Goal: Task Accomplishment & Management: Manage account settings

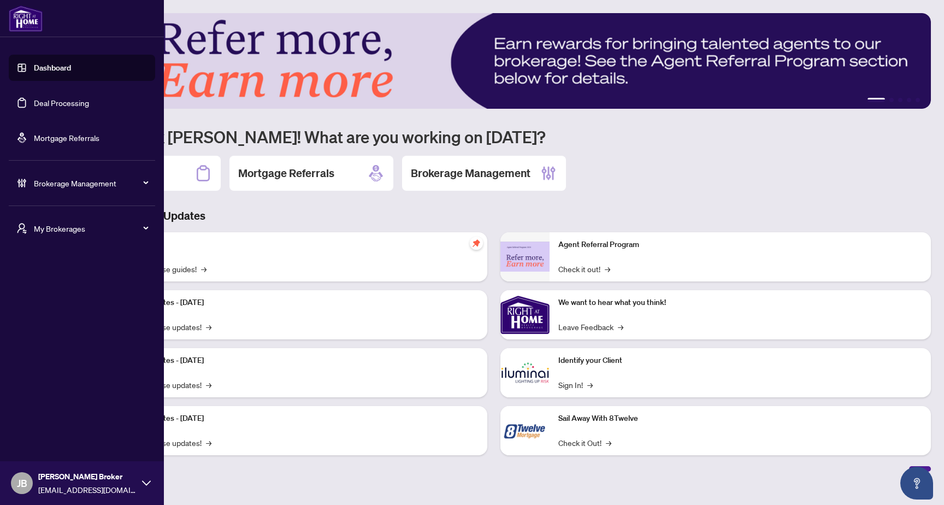
click at [78, 108] on link "Deal Processing" at bounding box center [61, 103] width 55 height 10
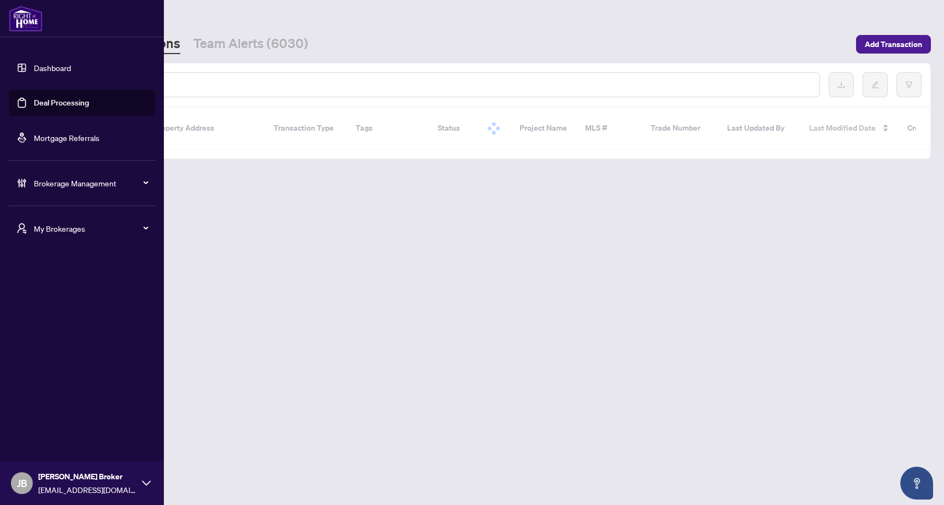
click at [50, 139] on link "Mortgage Referrals" at bounding box center [67, 138] width 66 height 10
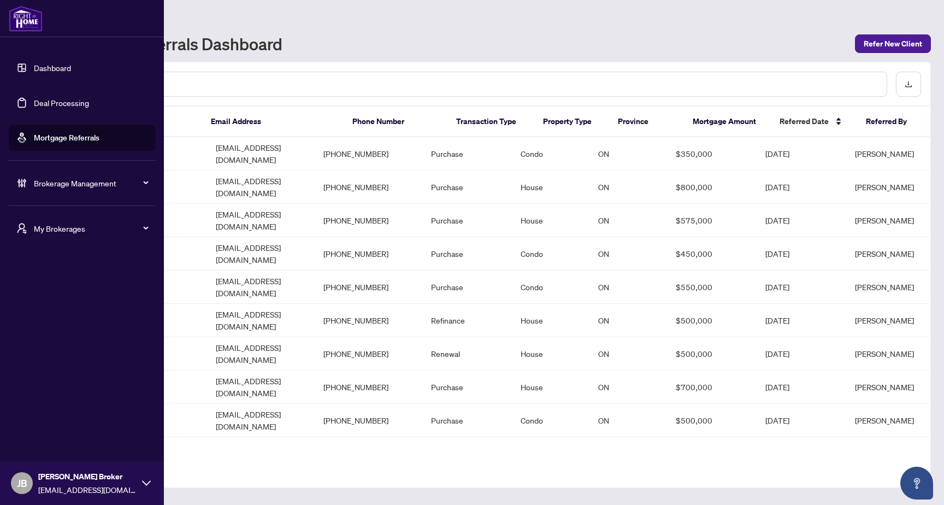
click at [60, 185] on span "Brokerage Management" at bounding box center [91, 183] width 114 height 12
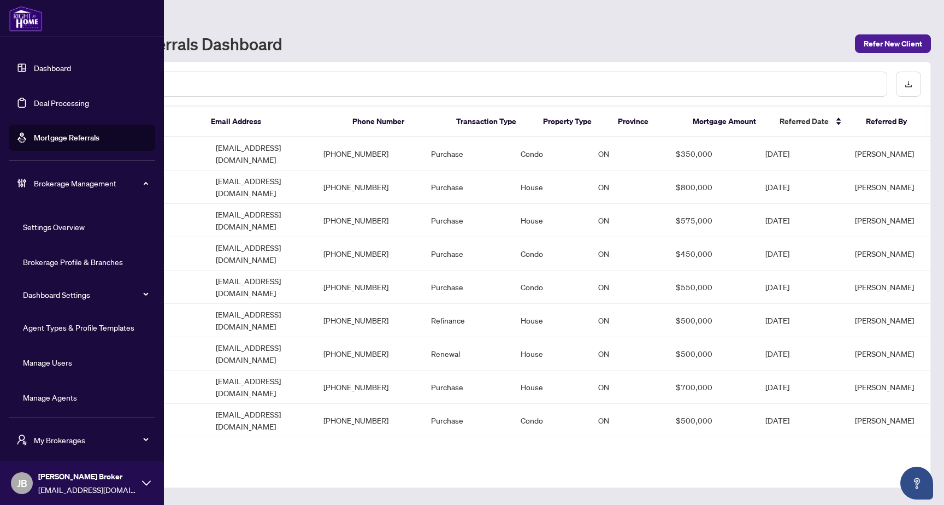
scroll to position [3, 0]
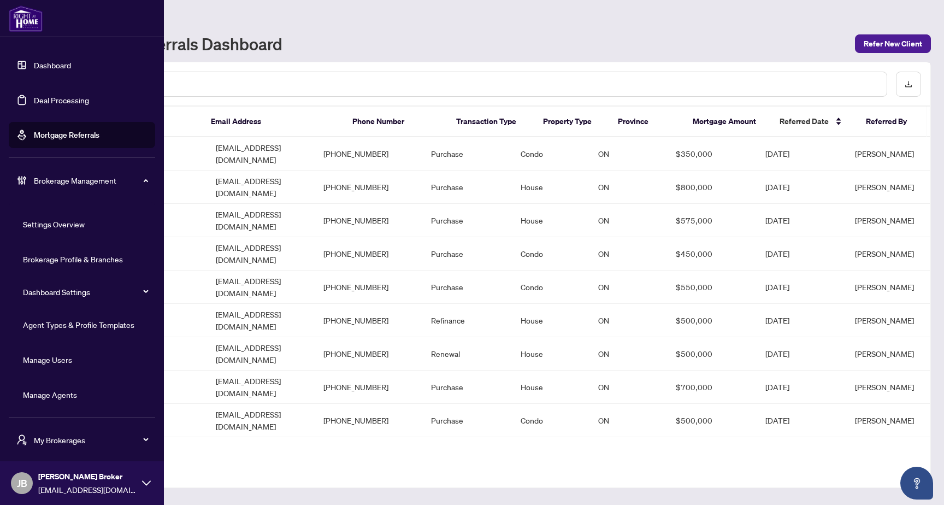
click at [63, 390] on link "Manage Agents" at bounding box center [50, 395] width 54 height 10
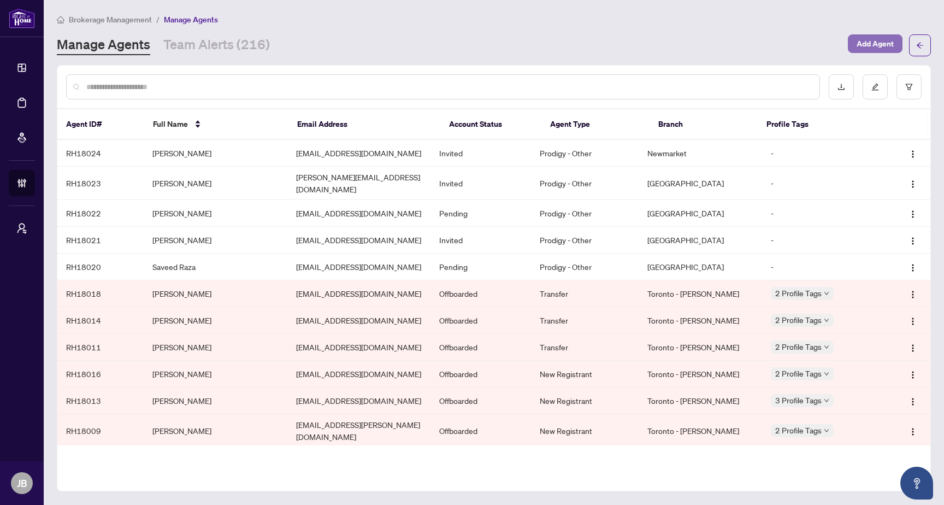
click at [881, 48] on span "Add Agent" at bounding box center [875, 43] width 37 height 17
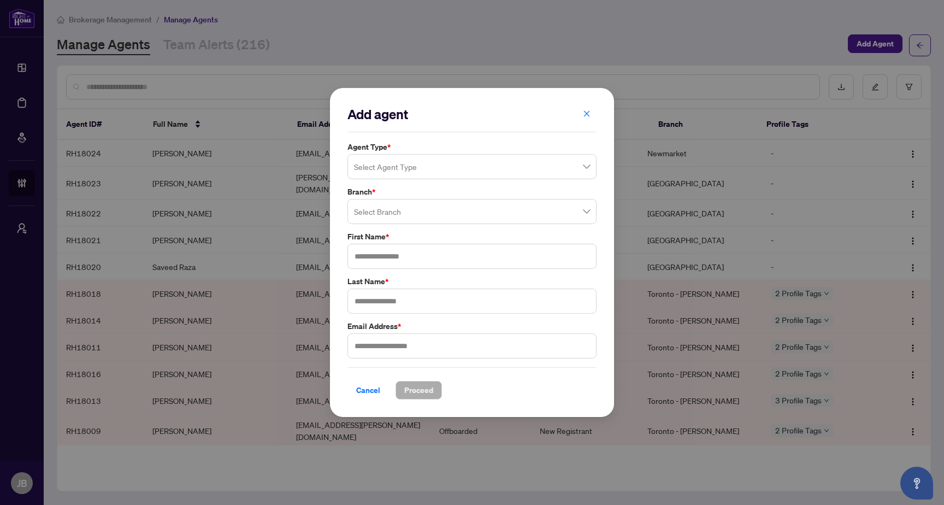
click at [427, 168] on input "search" at bounding box center [467, 168] width 226 height 24
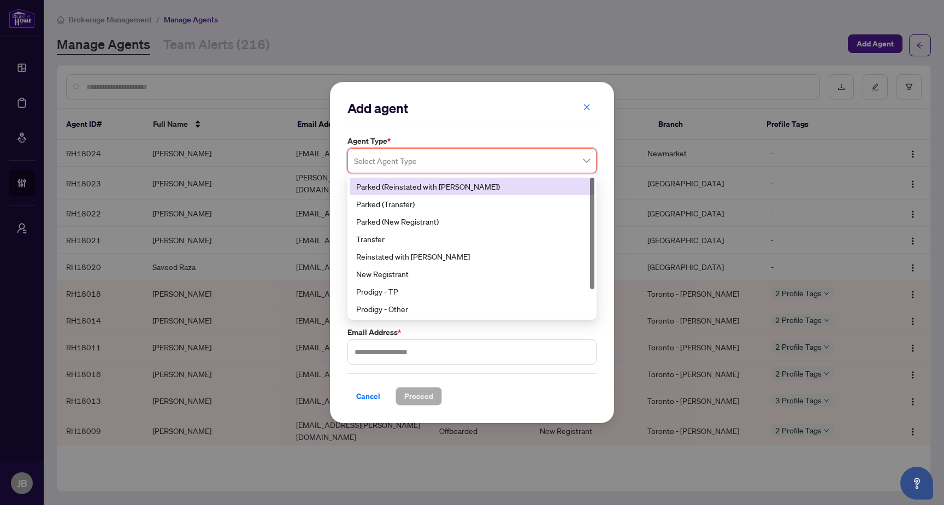
click at [508, 122] on div "Add agent" at bounding box center [472, 112] width 249 height 27
